Goal: Task Accomplishment & Management: Manage account settings

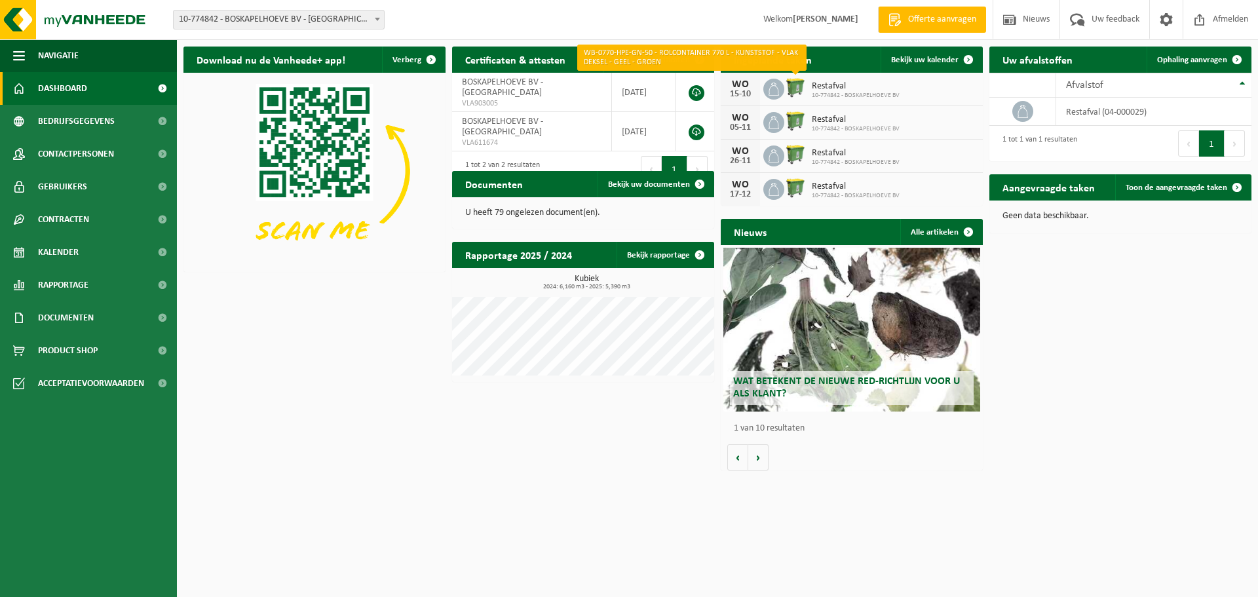
click at [792, 88] on img at bounding box center [795, 88] width 22 height 22
click at [742, 87] on div "WO" at bounding box center [740, 84] width 26 height 10
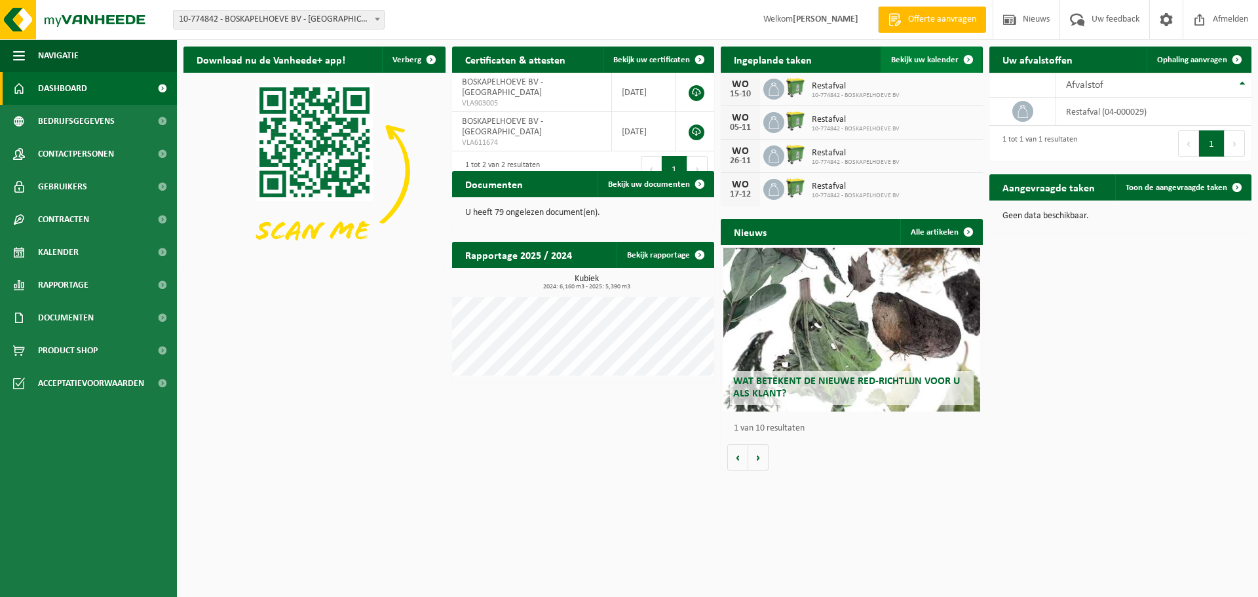
click at [959, 58] on span at bounding box center [968, 60] width 26 height 26
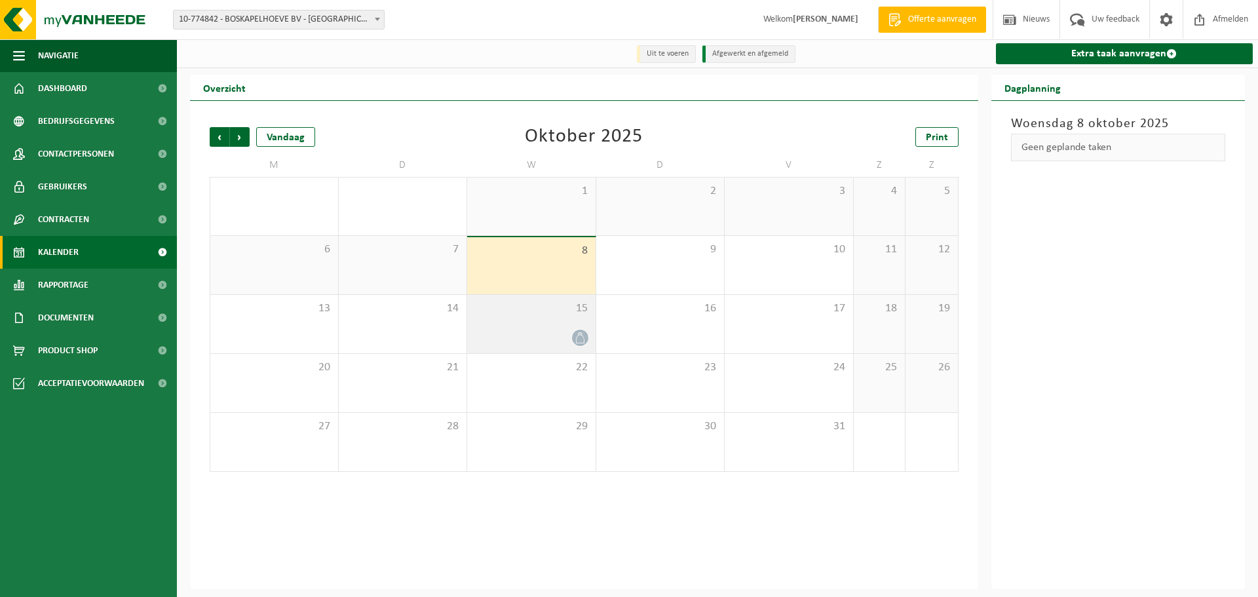
click at [565, 320] on div "15" at bounding box center [531, 324] width 128 height 58
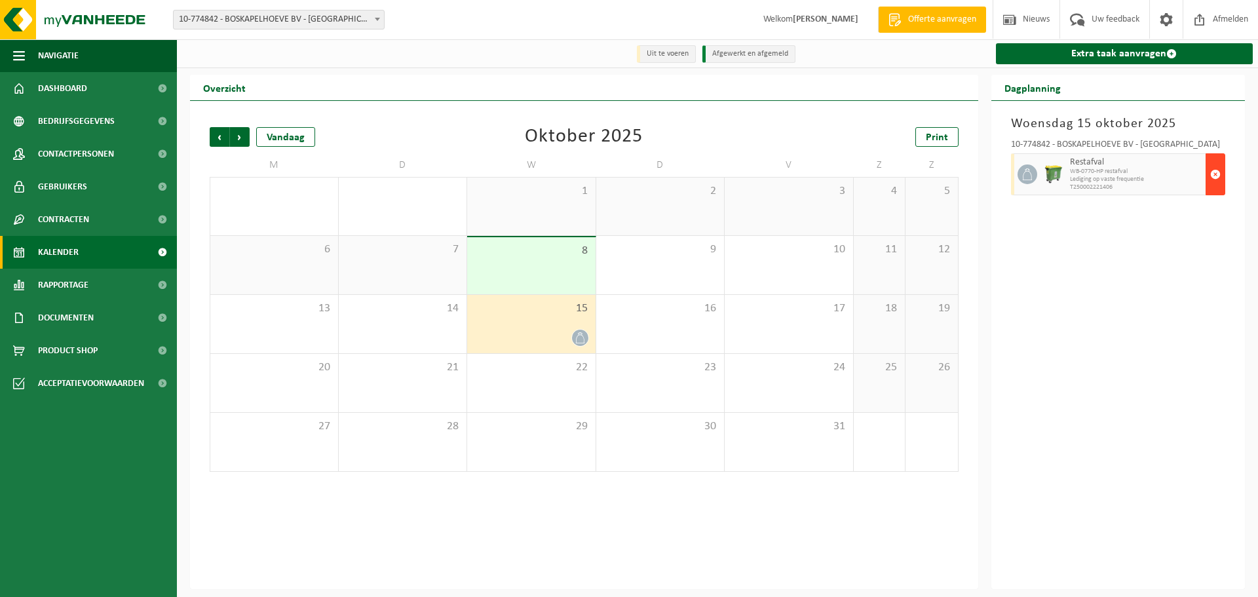
click at [1218, 171] on span "button" at bounding box center [1215, 174] width 10 height 26
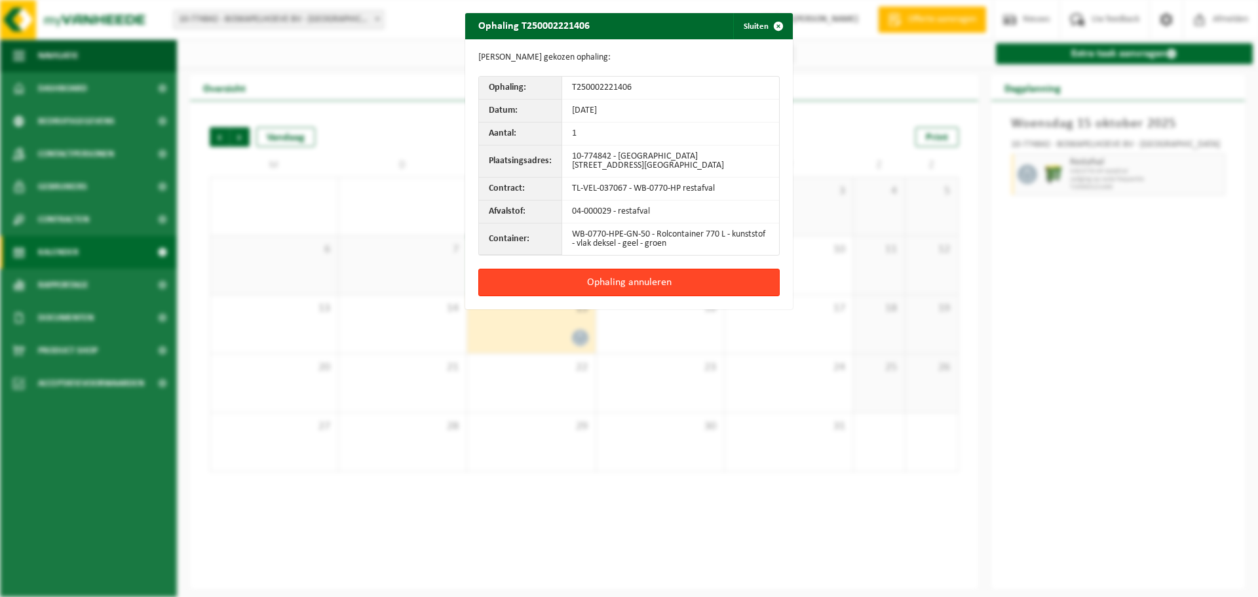
click at [648, 281] on button "Ophaling annuleren" at bounding box center [628, 283] width 301 height 28
